Goal: Navigation & Orientation: Find specific page/section

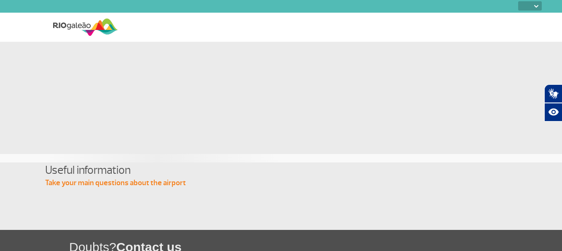
select select
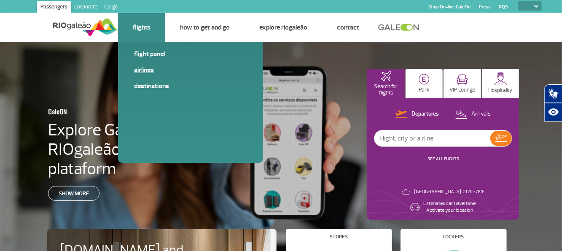
click at [152, 70] on link "Airlines" at bounding box center [190, 69] width 113 height 9
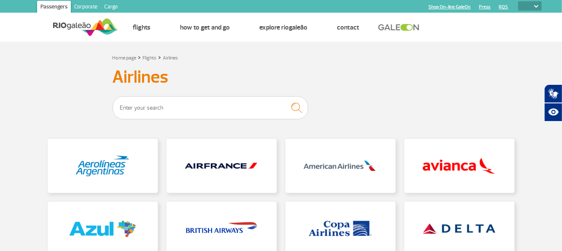
click at [84, 7] on link "Corporate" at bounding box center [86, 7] width 30 height 13
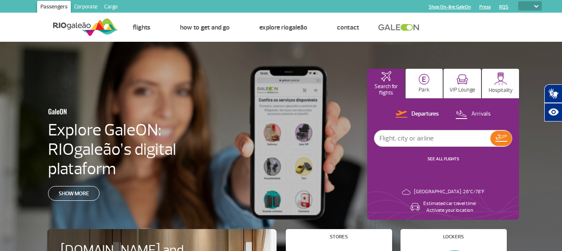
select select
click at [86, 189] on div "GaleON Explore GaleON: RIOgaleão’s digital plataform Show more Search for fligh…" at bounding box center [281, 155] width 562 height 227
click at [71, 194] on div "GaleON Explore GaleON: RIOgaleão’s digital plataform Show more Search for fligh…" at bounding box center [281, 155] width 562 height 227
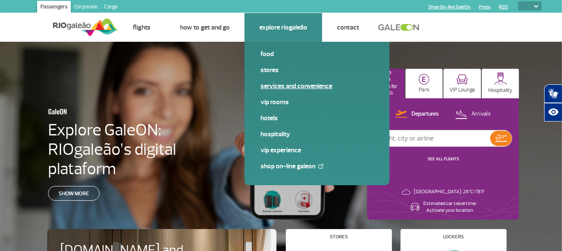
click at [281, 86] on link "Services and Convenience" at bounding box center [316, 85] width 113 height 9
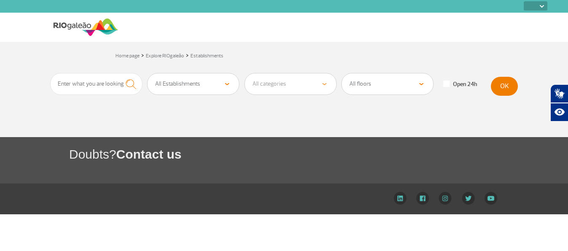
select select
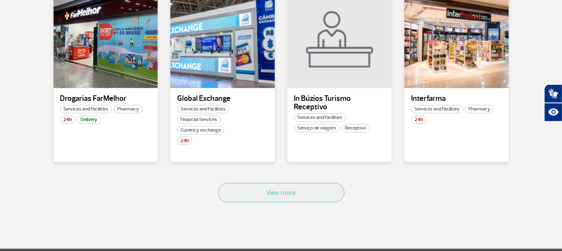
scroll to position [546, 0]
